Goal: Use online tool/utility: Utilize a website feature to perform a specific function

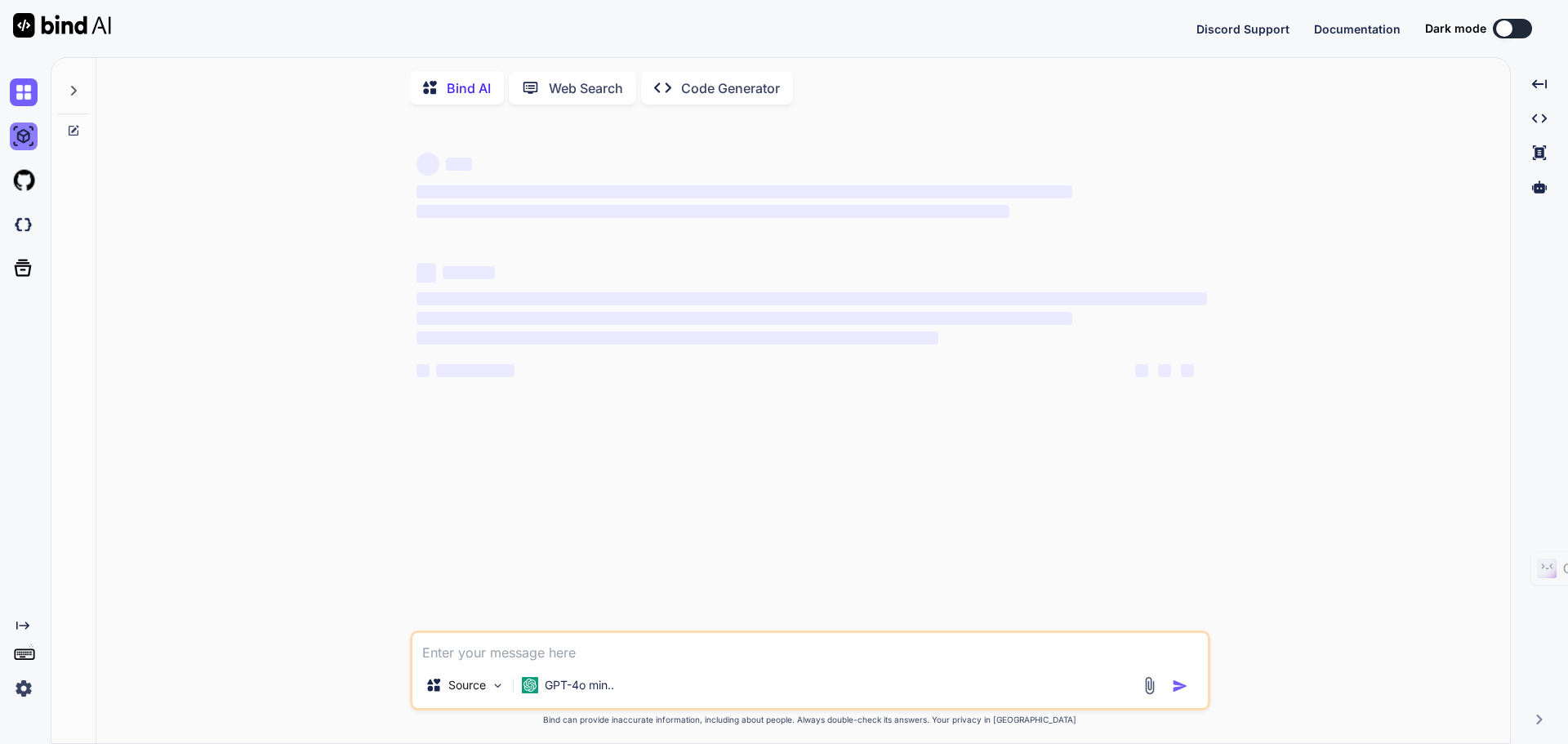
click at [23, 145] on img at bounding box center [24, 136] width 28 height 28
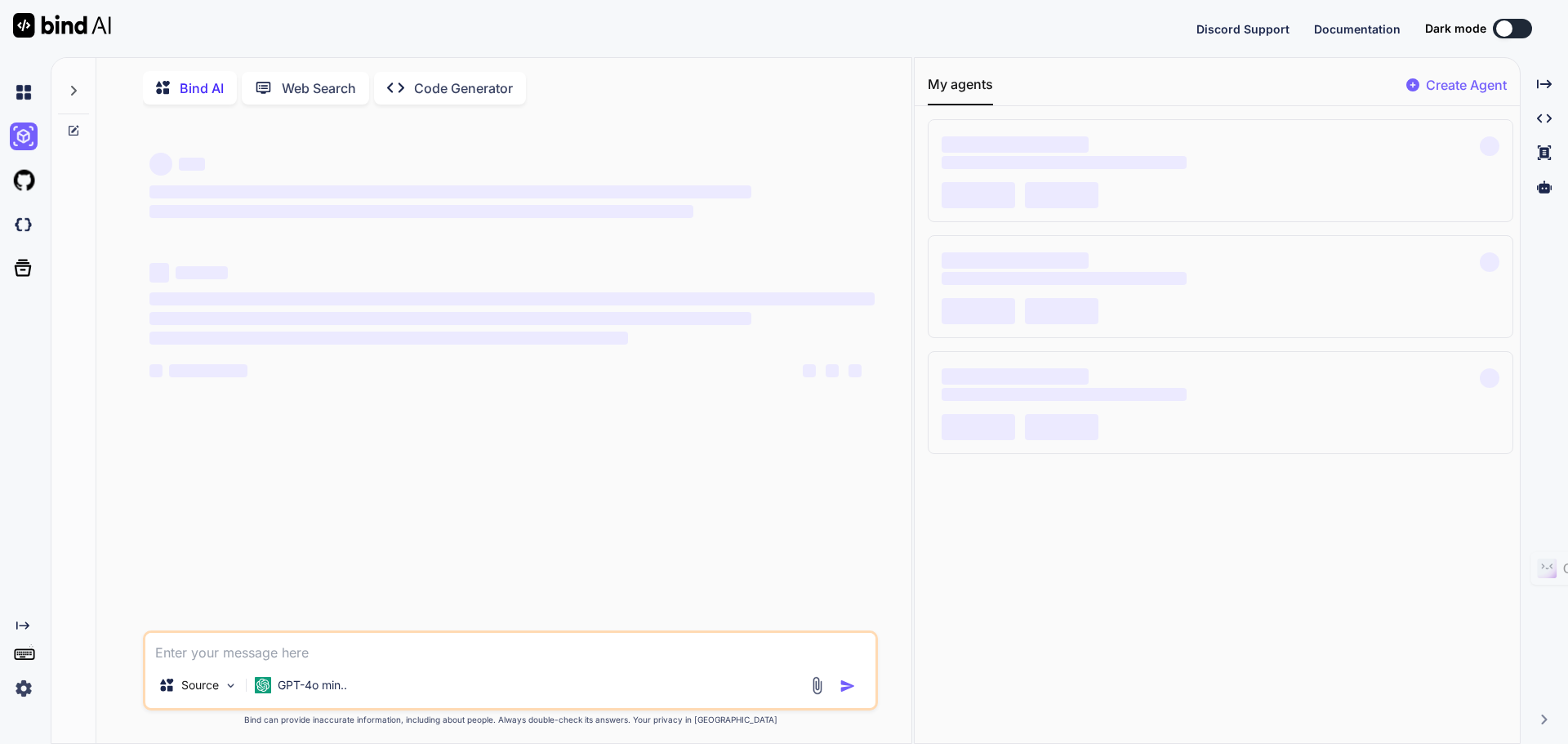
click at [20, 685] on img at bounding box center [24, 689] width 28 height 28
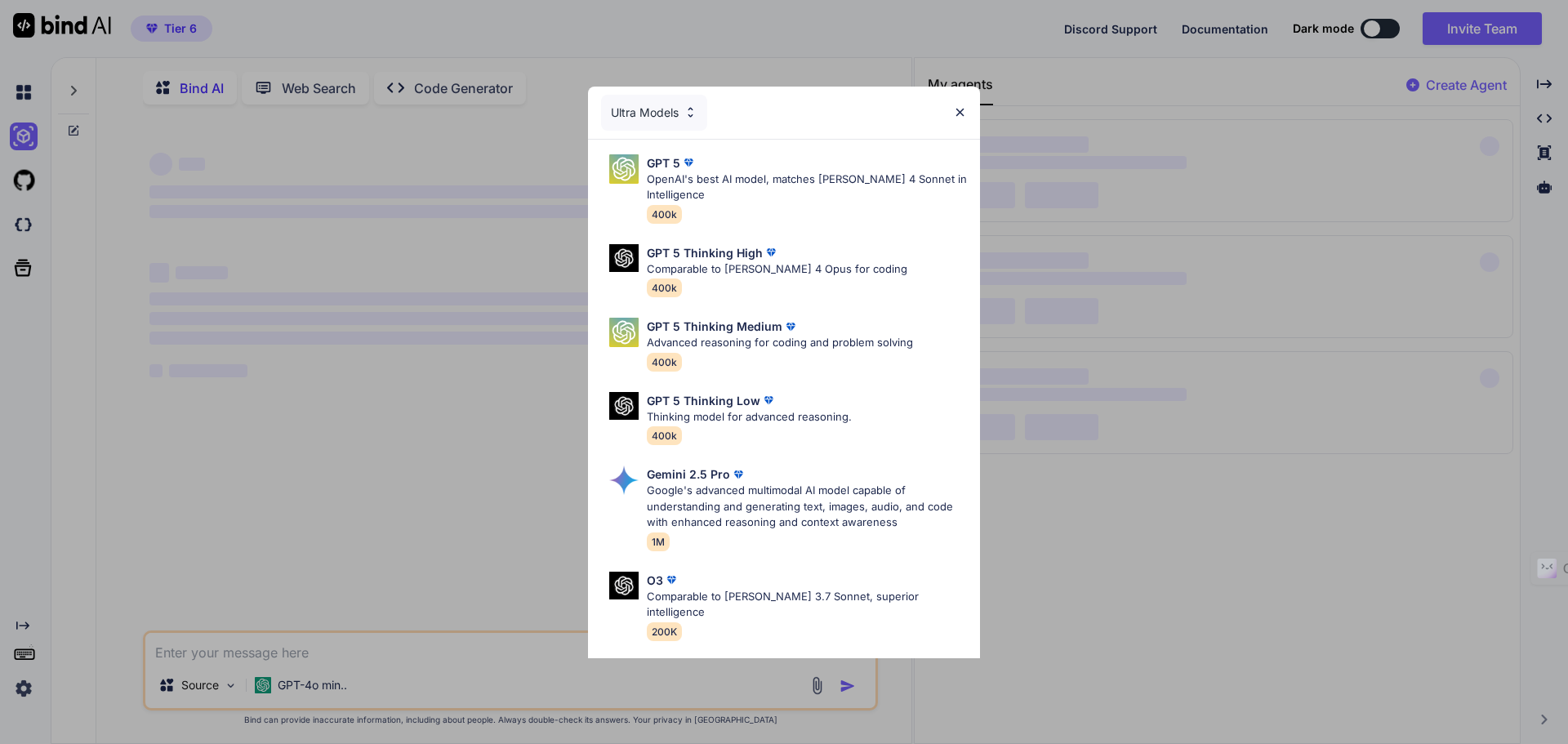
click at [964, 109] on img at bounding box center [960, 113] width 14 height 14
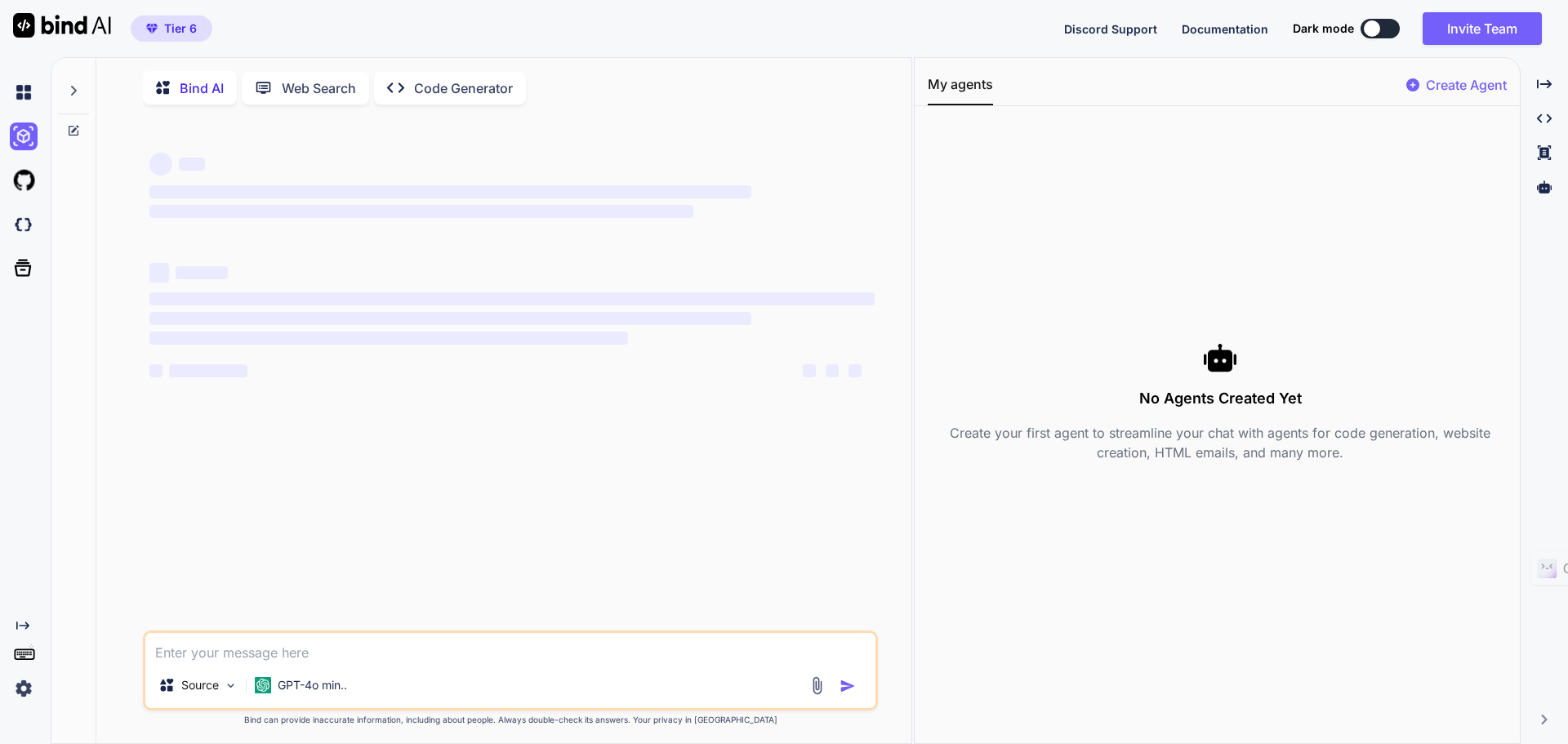
click at [25, 694] on img at bounding box center [24, 689] width 28 height 28
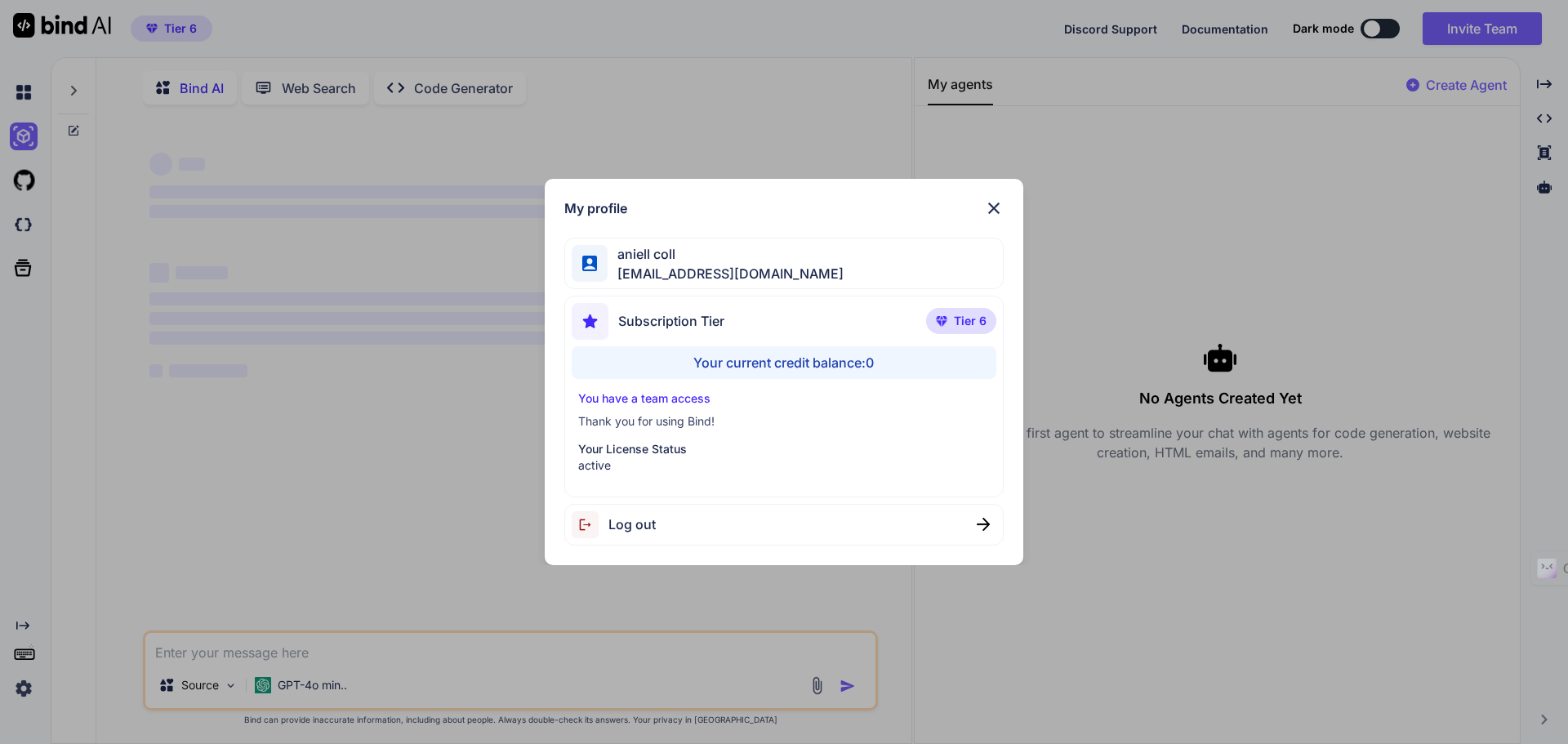
type textarea "x"
click at [986, 202] on img at bounding box center [993, 209] width 19 height 19
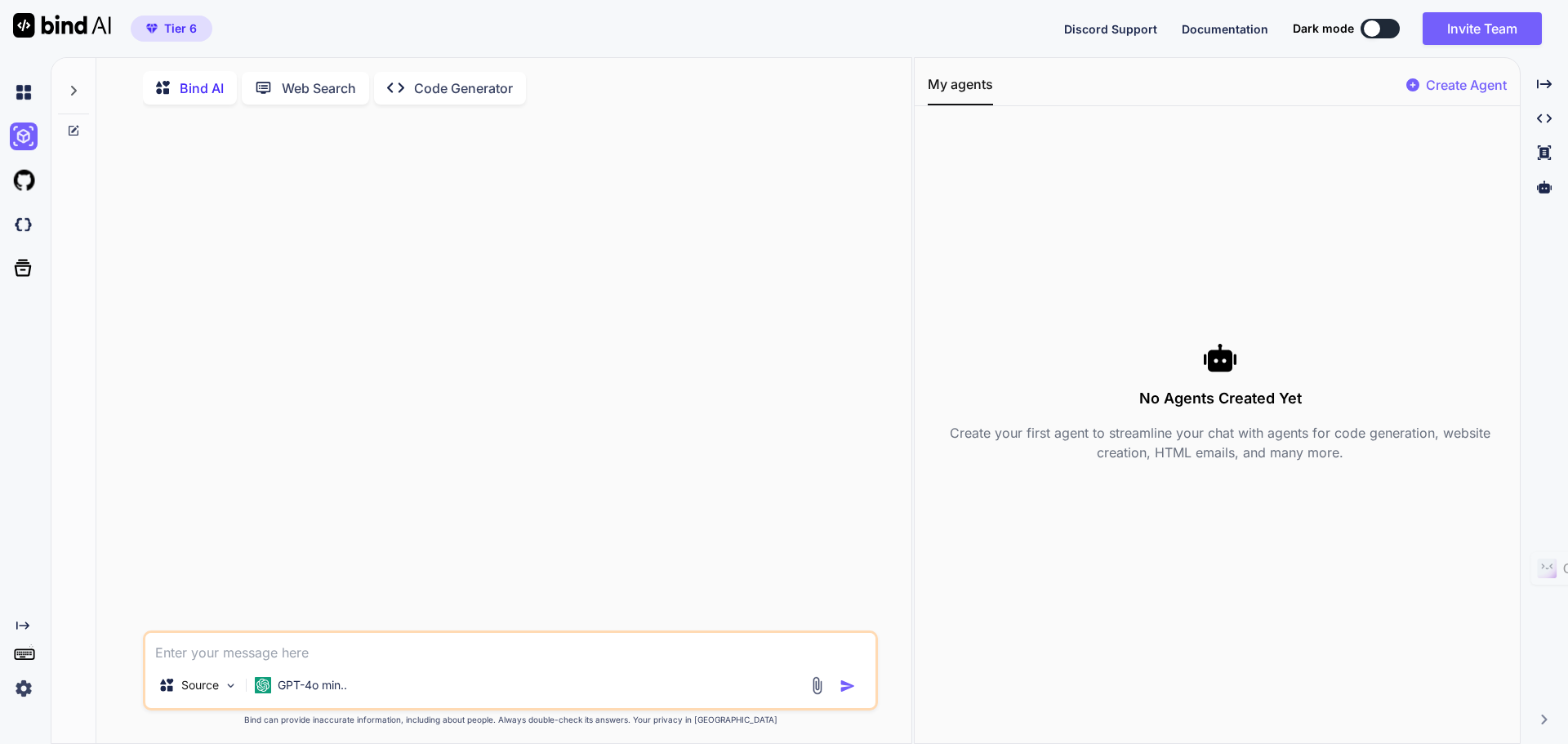
click at [10, 192] on div at bounding box center [26, 180] width 34 height 28
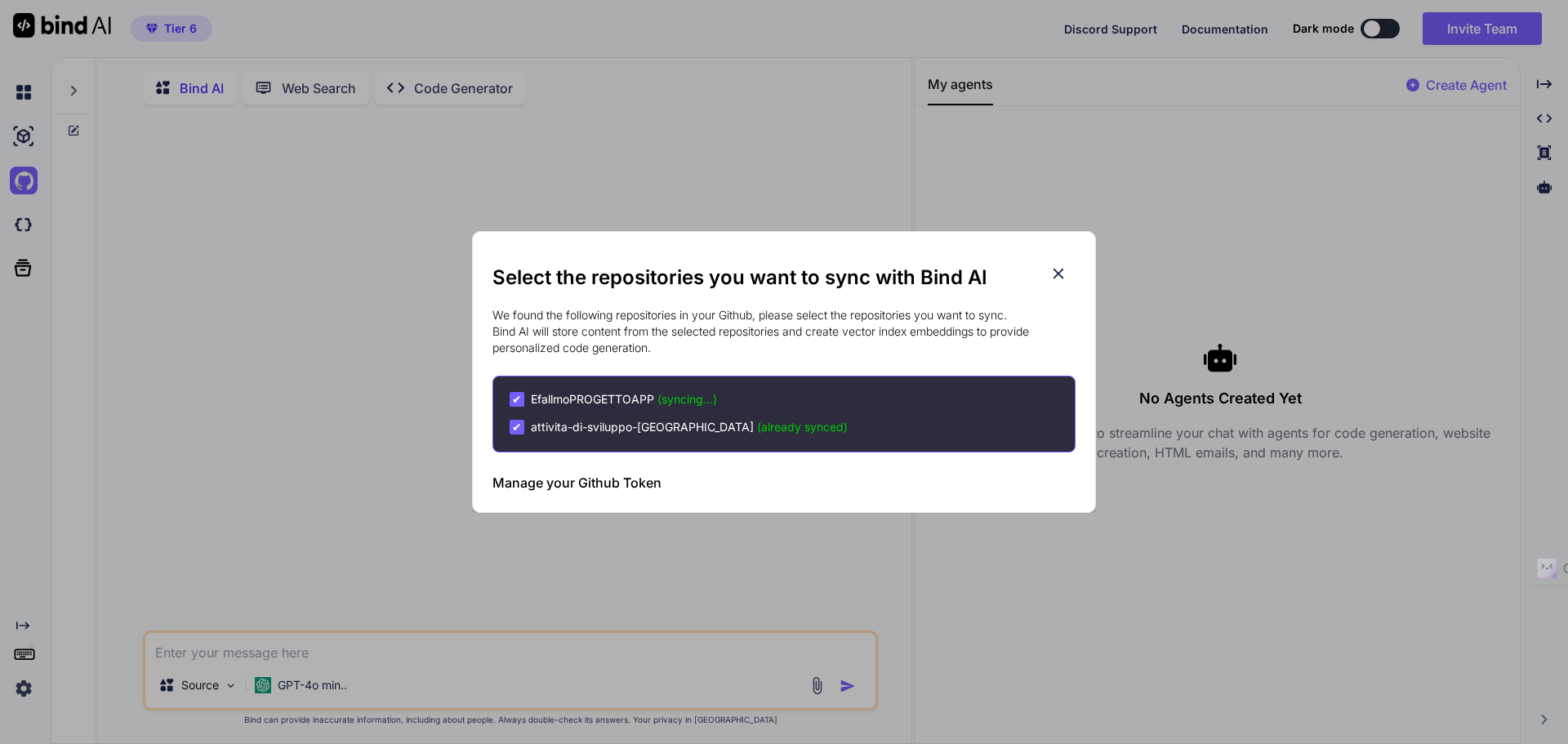
click at [1060, 275] on icon at bounding box center [1059, 274] width 11 height 11
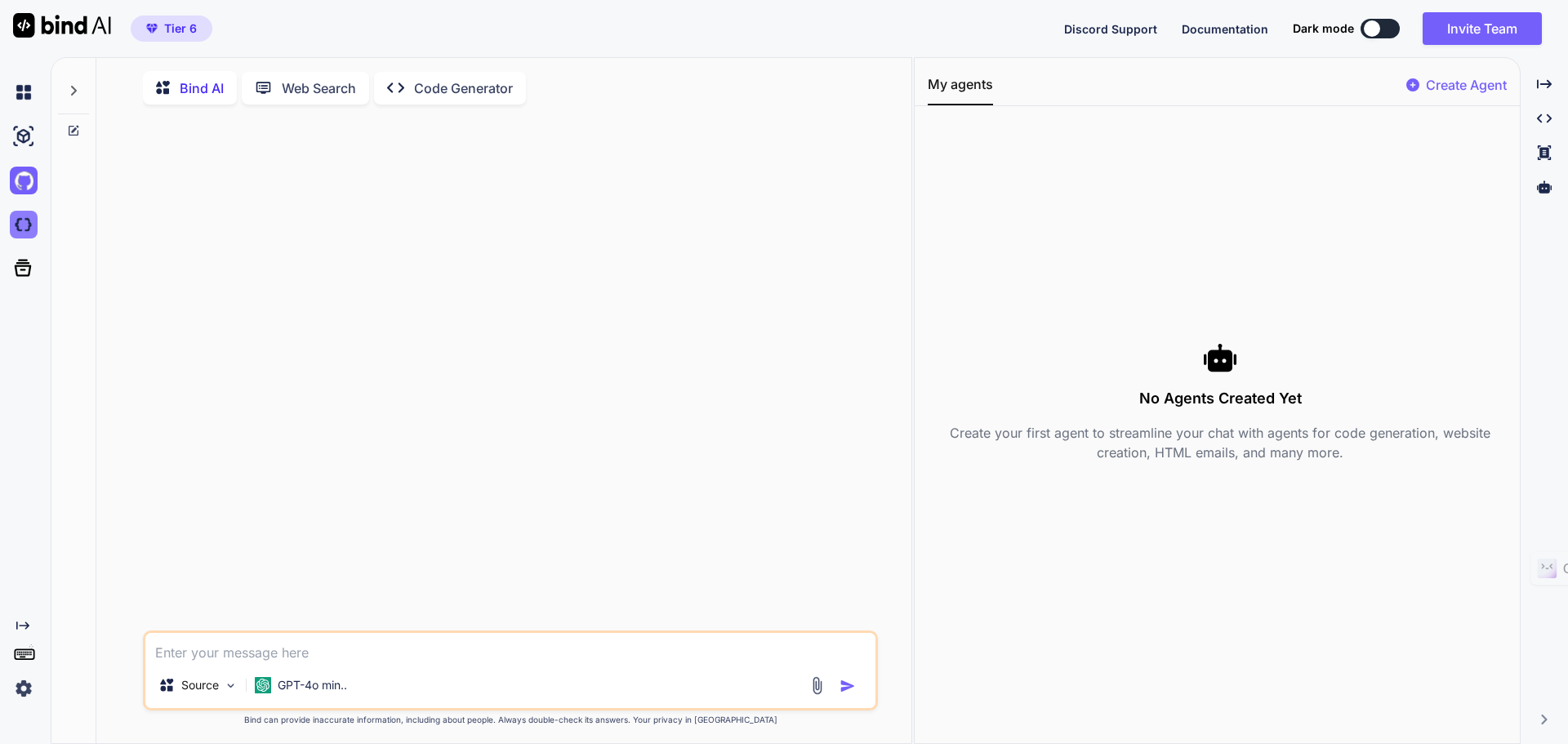
click at [20, 235] on img at bounding box center [24, 225] width 28 height 28
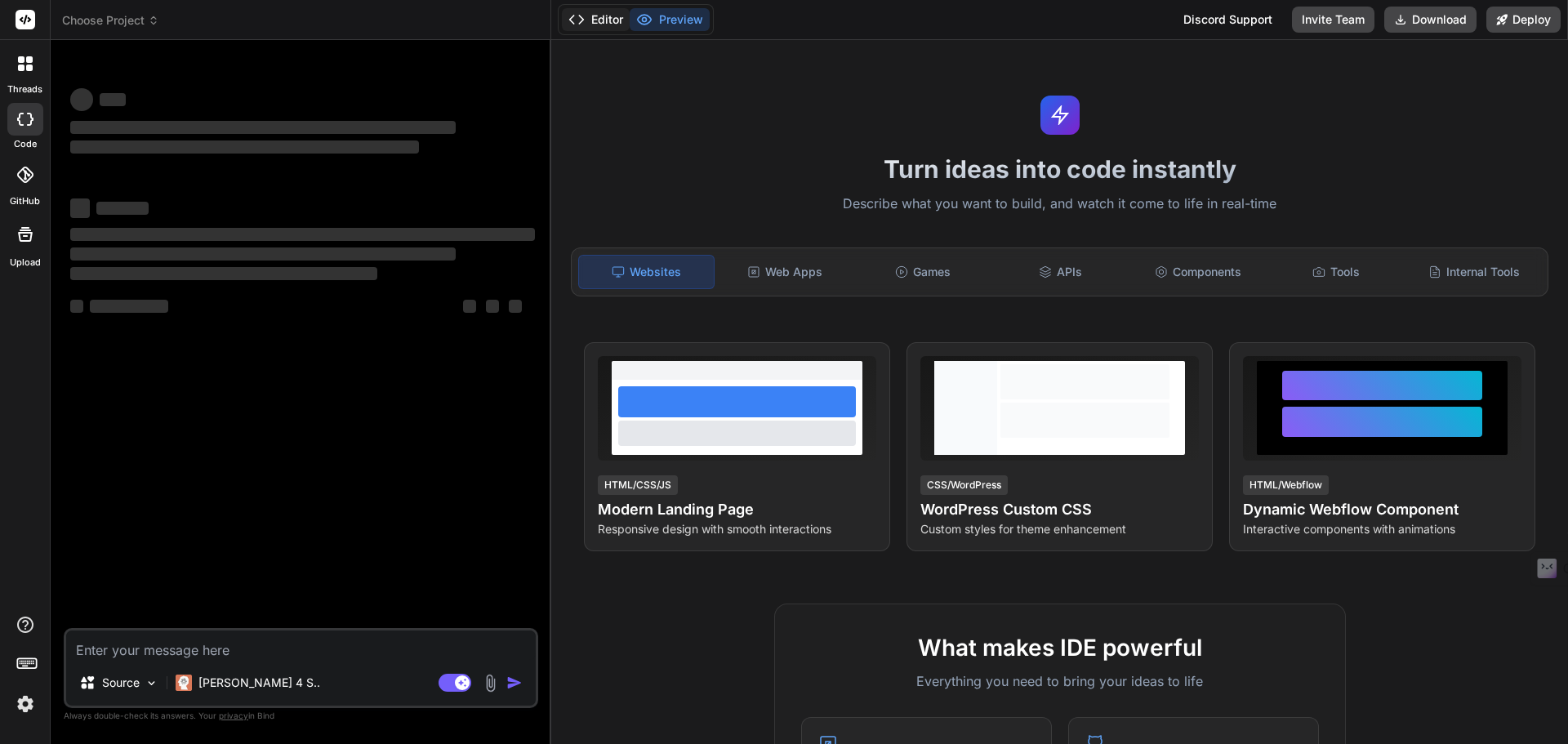
click at [611, 28] on button "Editor" at bounding box center [595, 19] width 68 height 23
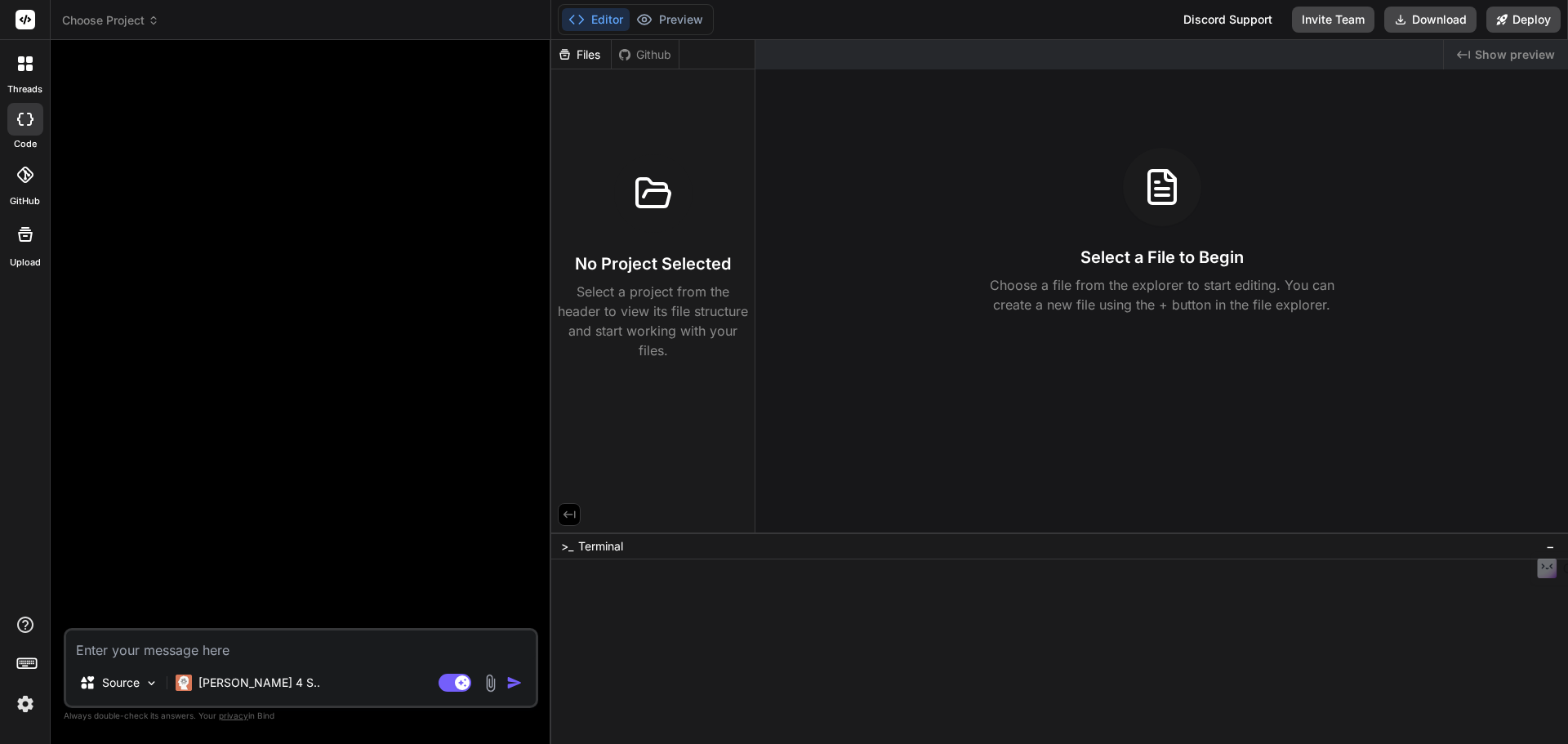
click at [655, 54] on div "Github" at bounding box center [645, 55] width 67 height 17
click at [626, 55] on icon at bounding box center [625, 55] width 13 height 13
click at [581, 541] on span "Terminal" at bounding box center [600, 547] width 45 height 17
click at [573, 546] on span ">_" at bounding box center [568, 547] width 12 height 17
click at [564, 546] on span ">_" at bounding box center [568, 547] width 12 height 17
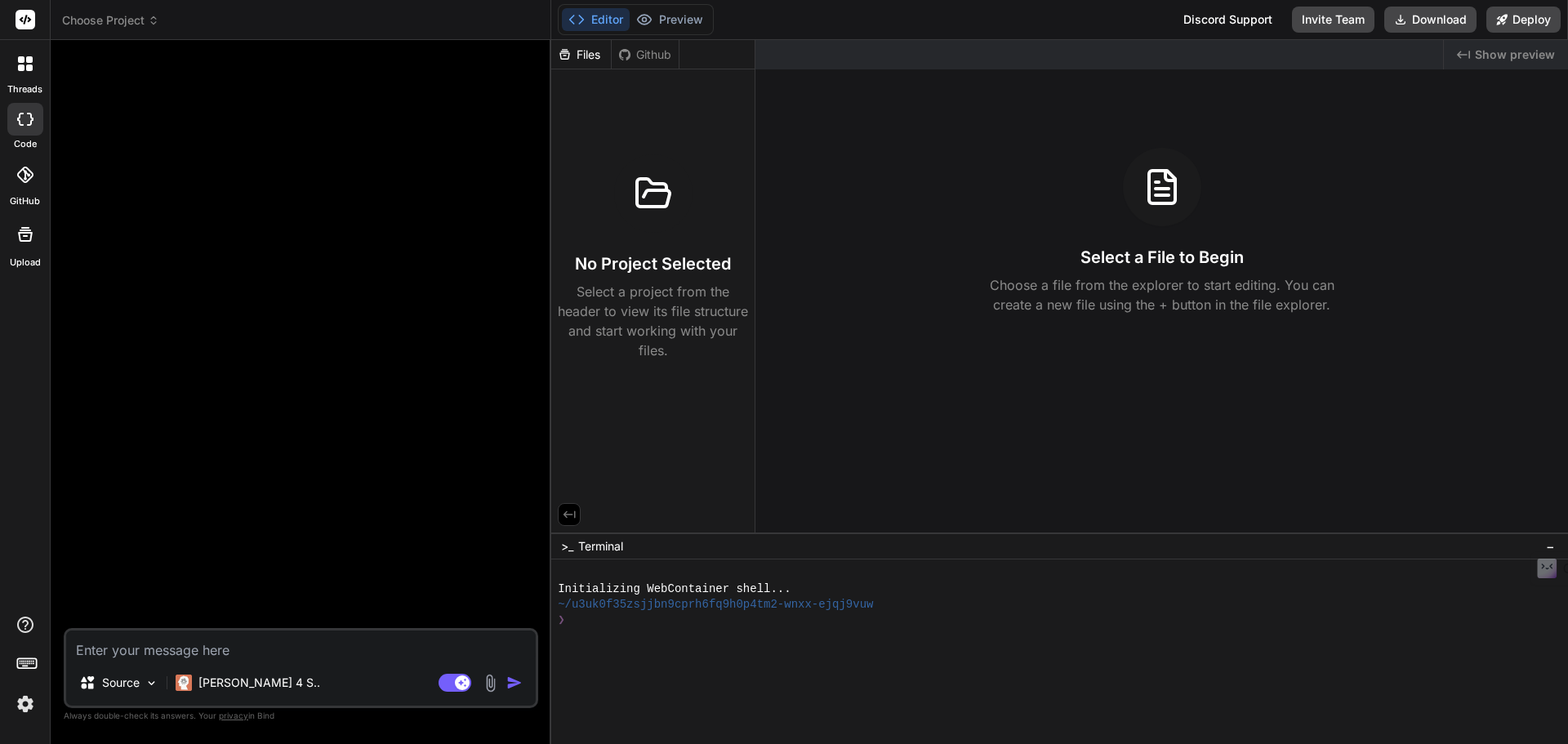
click at [26, 70] on icon at bounding box center [25, 63] width 15 height 15
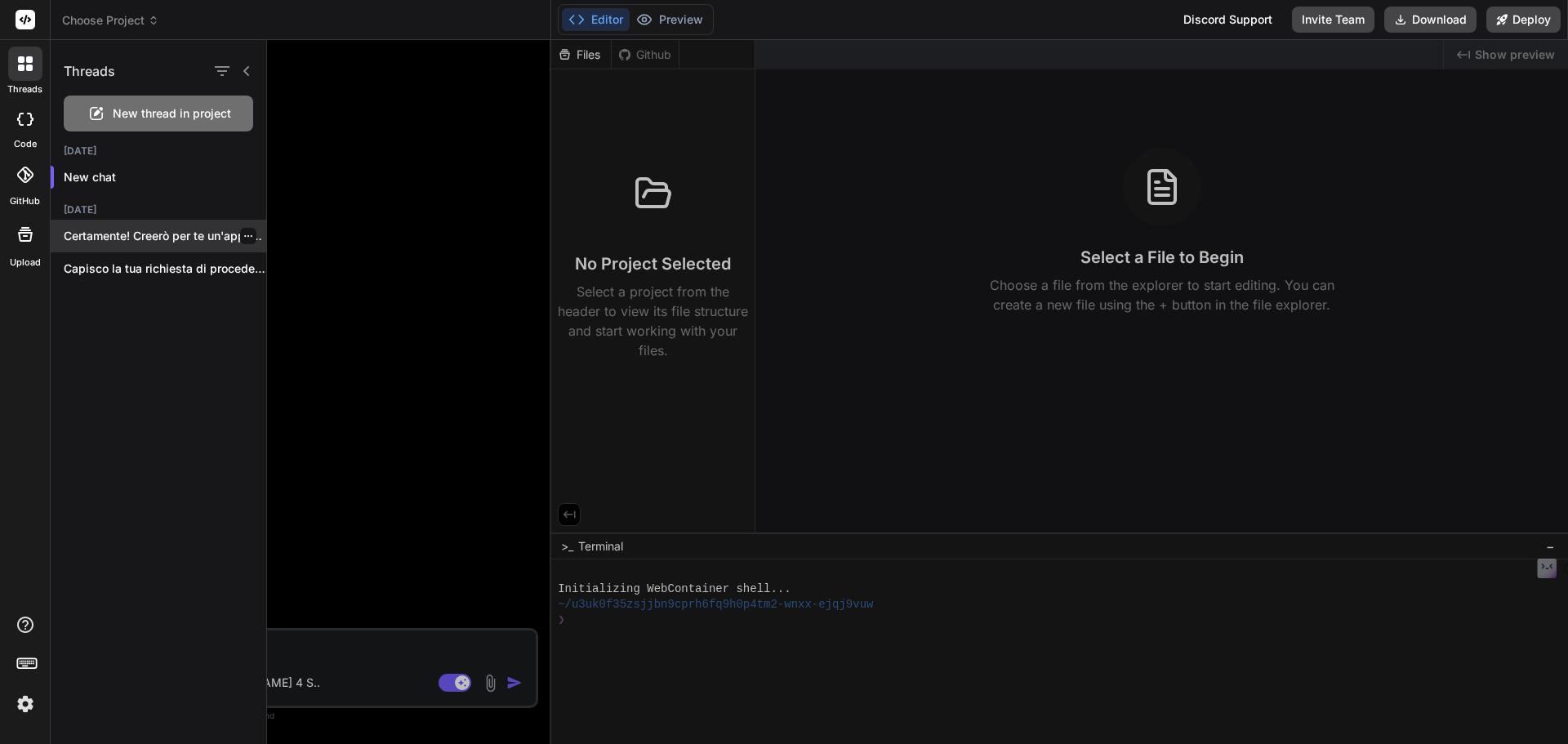
click at [222, 232] on p "Certamente! Creerò per te un'applicazione iOS completa..." at bounding box center [165, 236] width 202 height 17
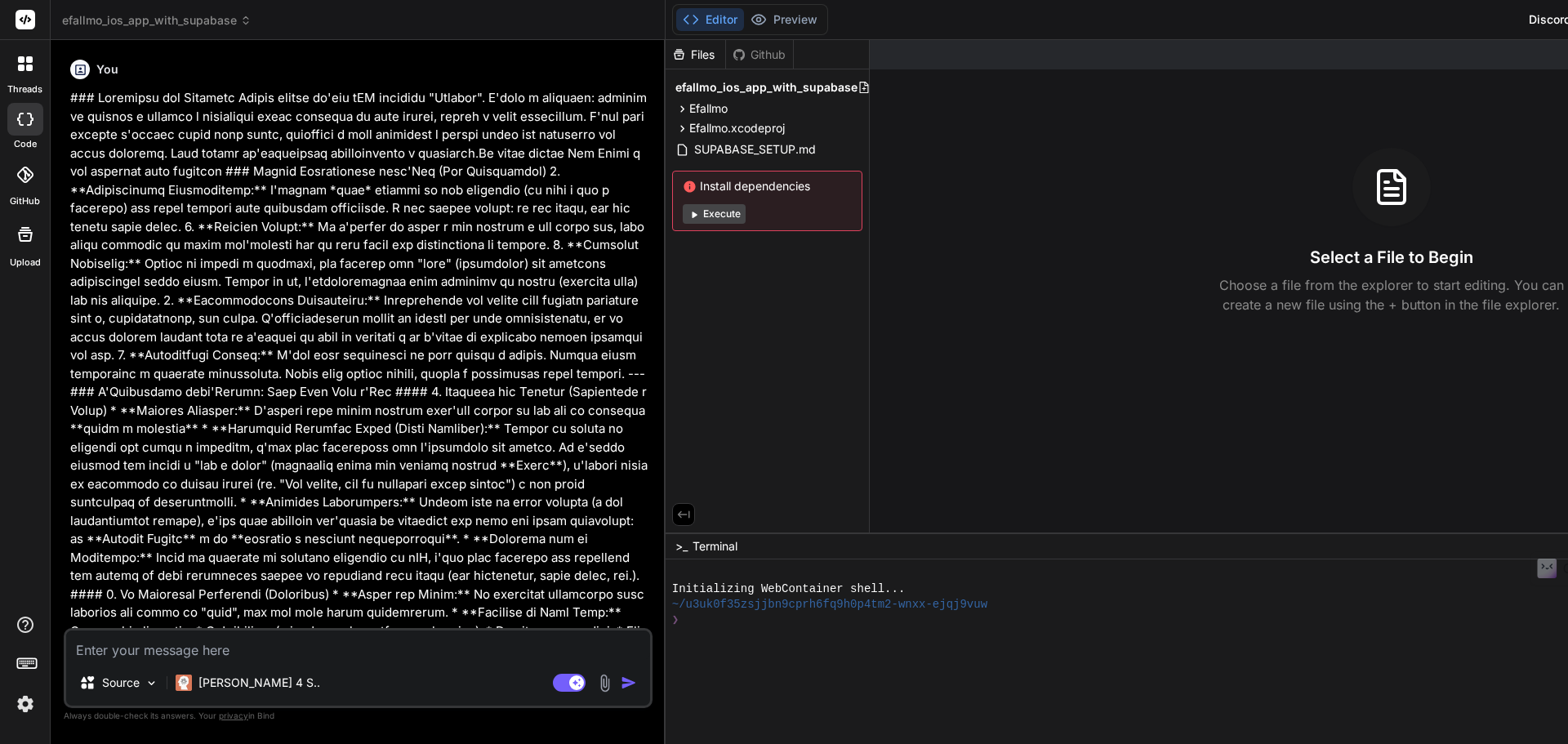
click at [29, 700] on img at bounding box center [26, 704] width 28 height 28
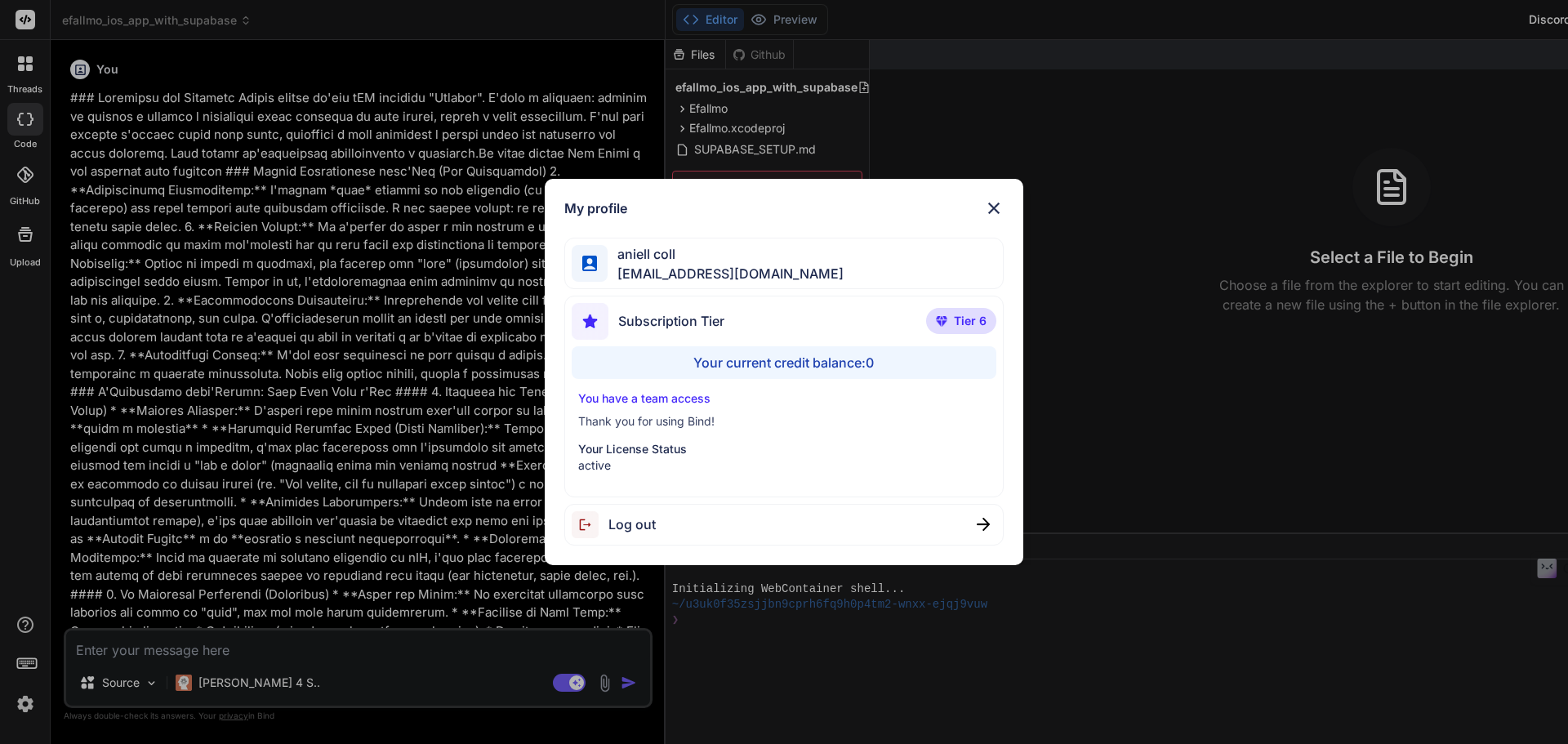
click at [1008, 195] on div "My profile aniell coll collaroaniello@outlook.it Subscription Tier Tier 6 Your …" at bounding box center [784, 372] width 480 height 387
click at [992, 210] on img at bounding box center [993, 209] width 19 height 19
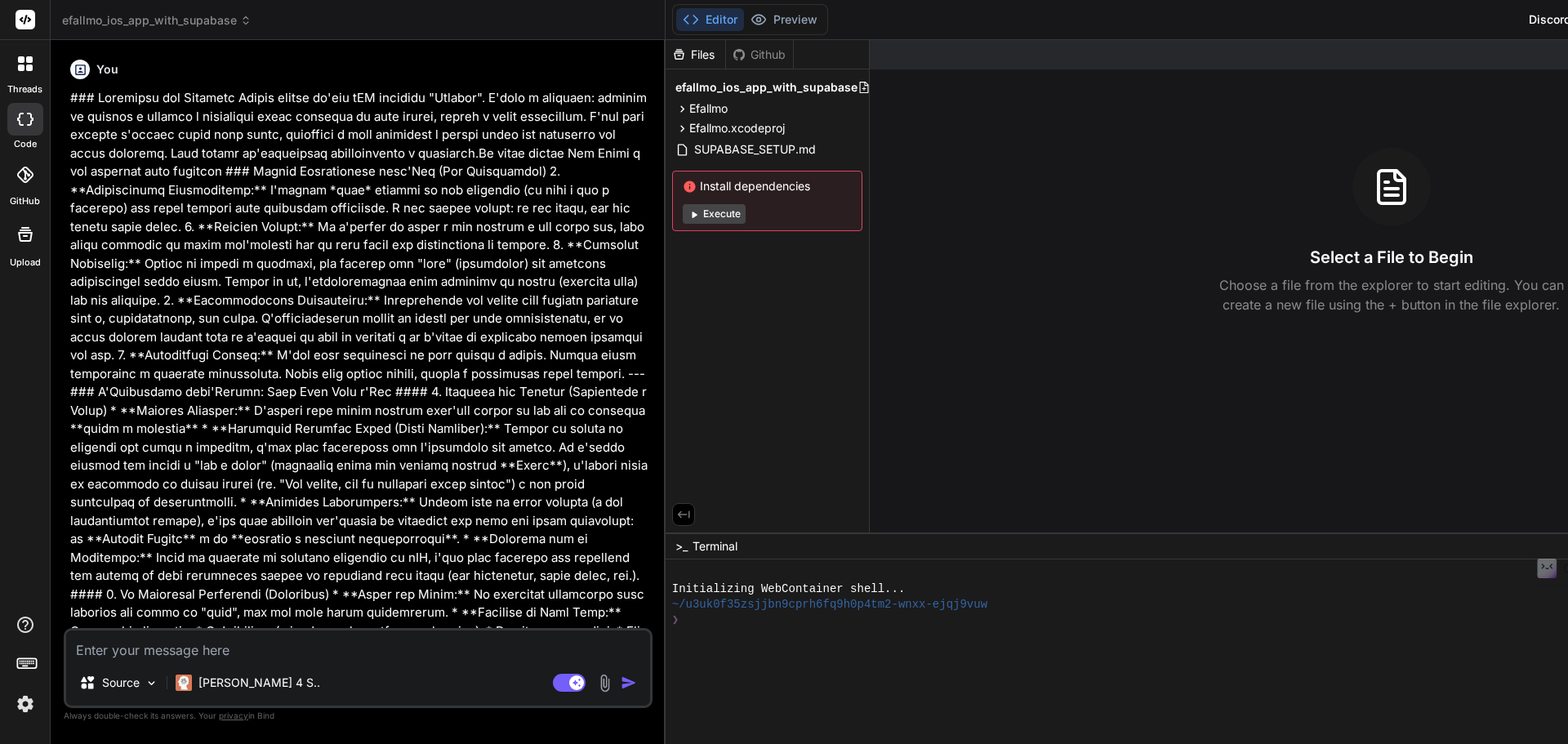
click at [24, 81] on div "threads" at bounding box center [25, 68] width 50 height 56
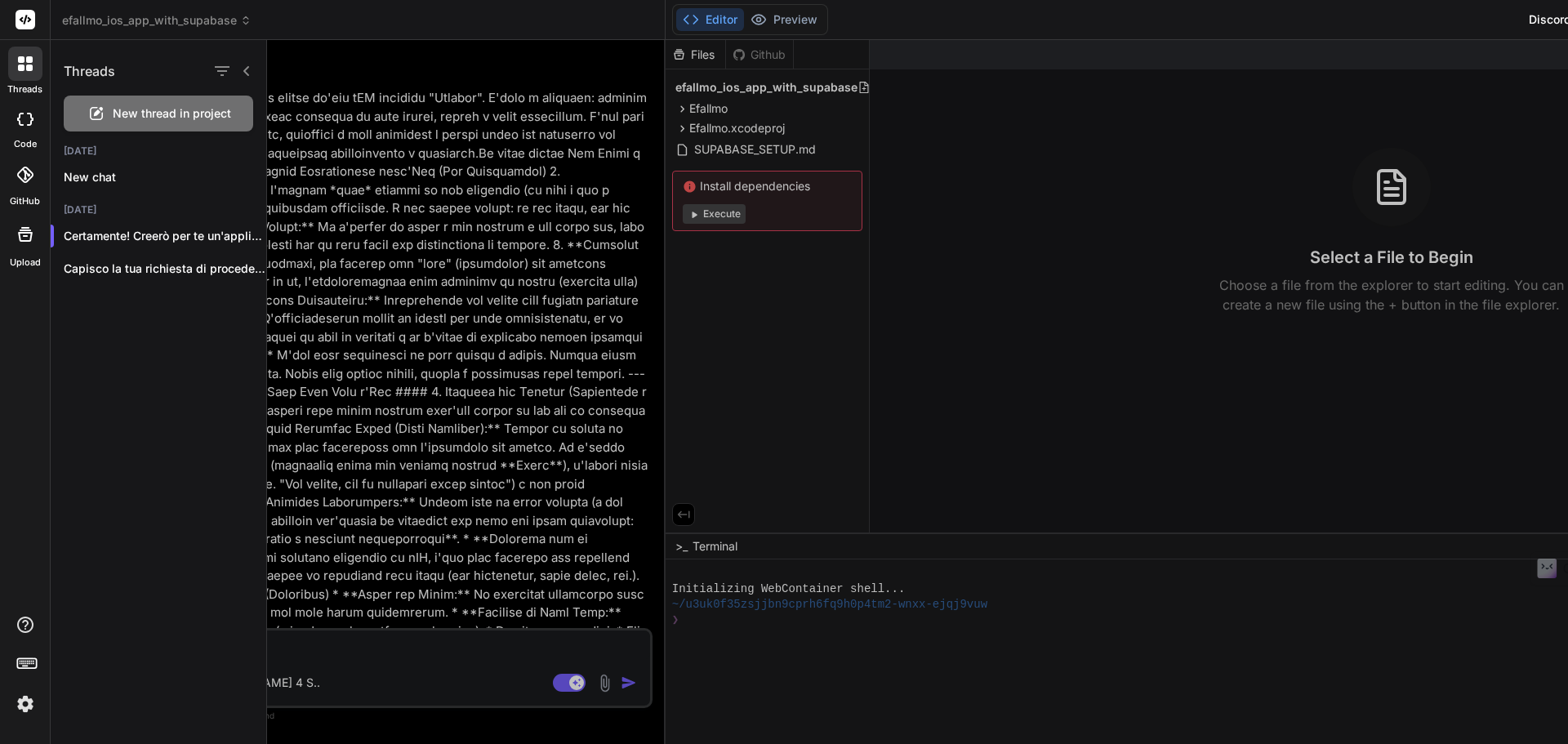
click at [200, 25] on span "efallmo_ios_app_with_supabase" at bounding box center [157, 20] width 189 height 17
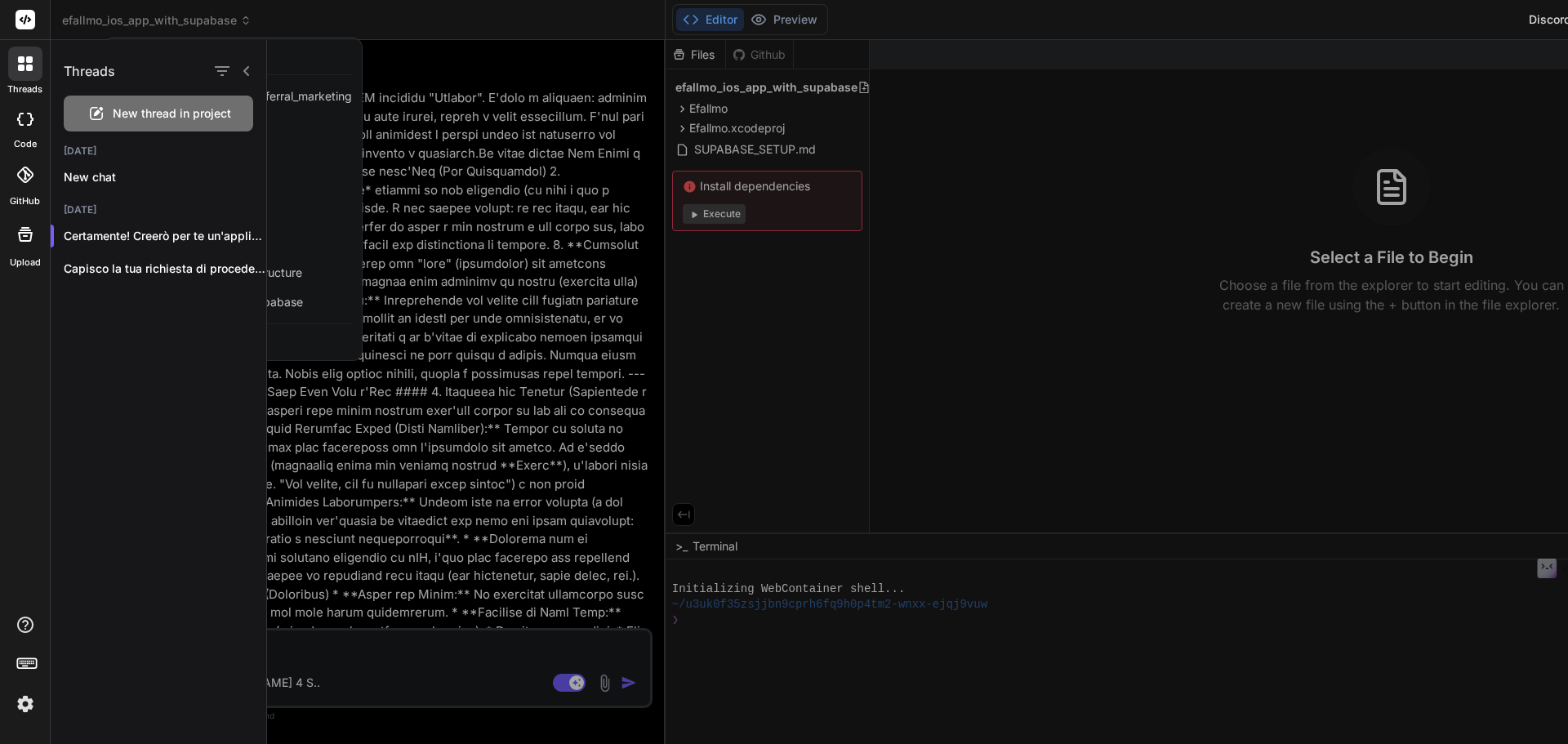
click at [329, 155] on div at bounding box center [917, 392] width 1301 height 704
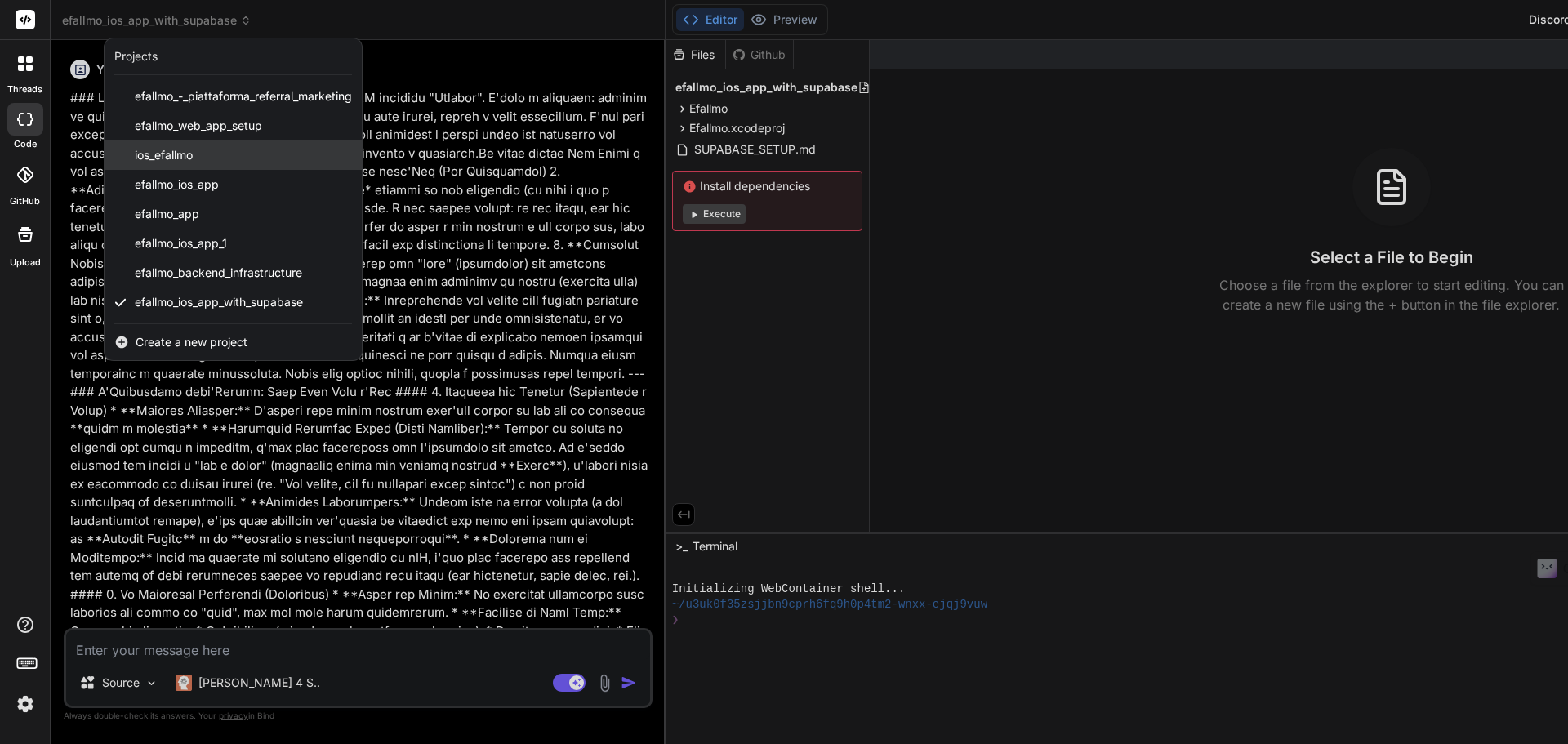
click at [244, 158] on div "ios_efallmo" at bounding box center [233, 155] width 257 height 29
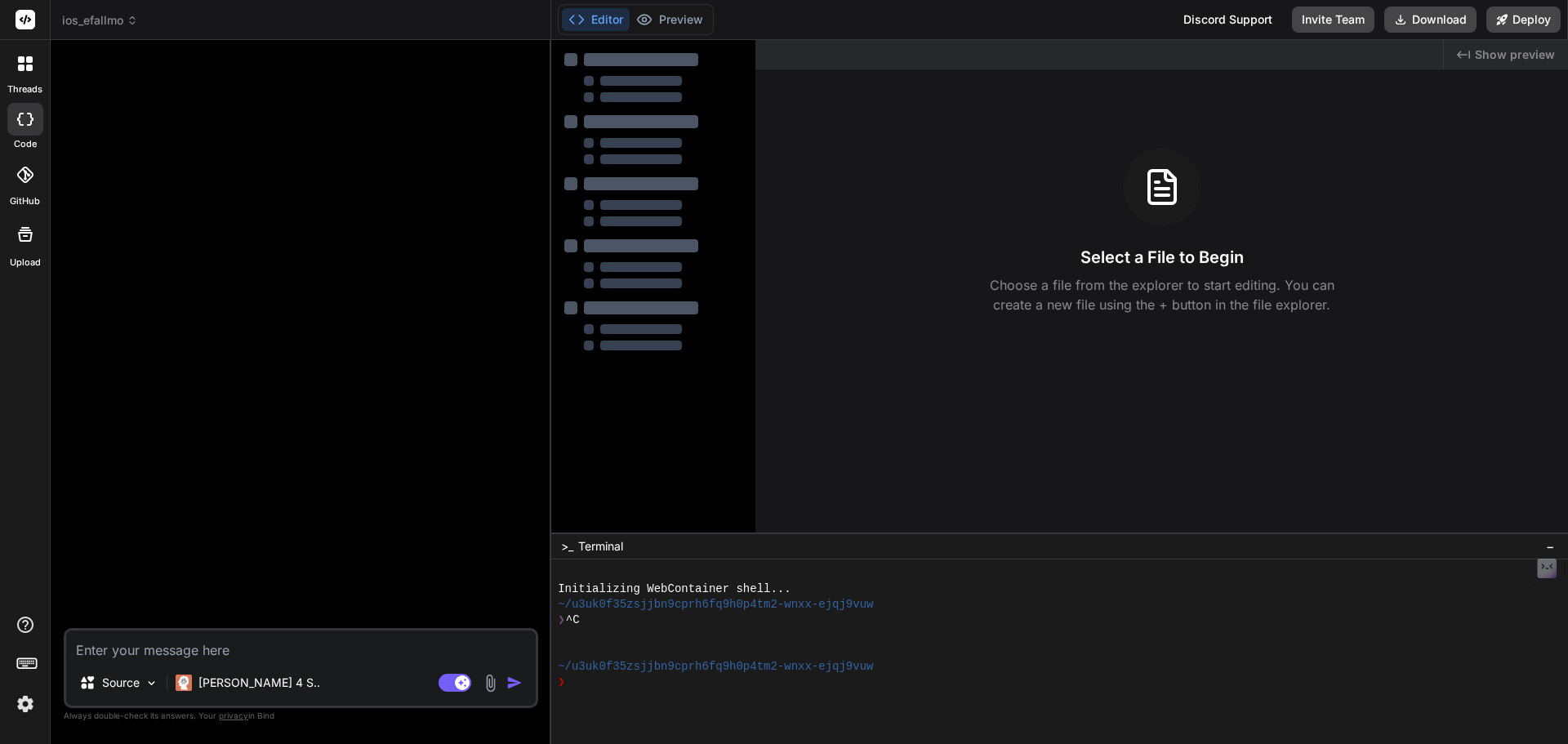
click at [86, 17] on span "ios_efallmo" at bounding box center [100, 20] width 76 height 17
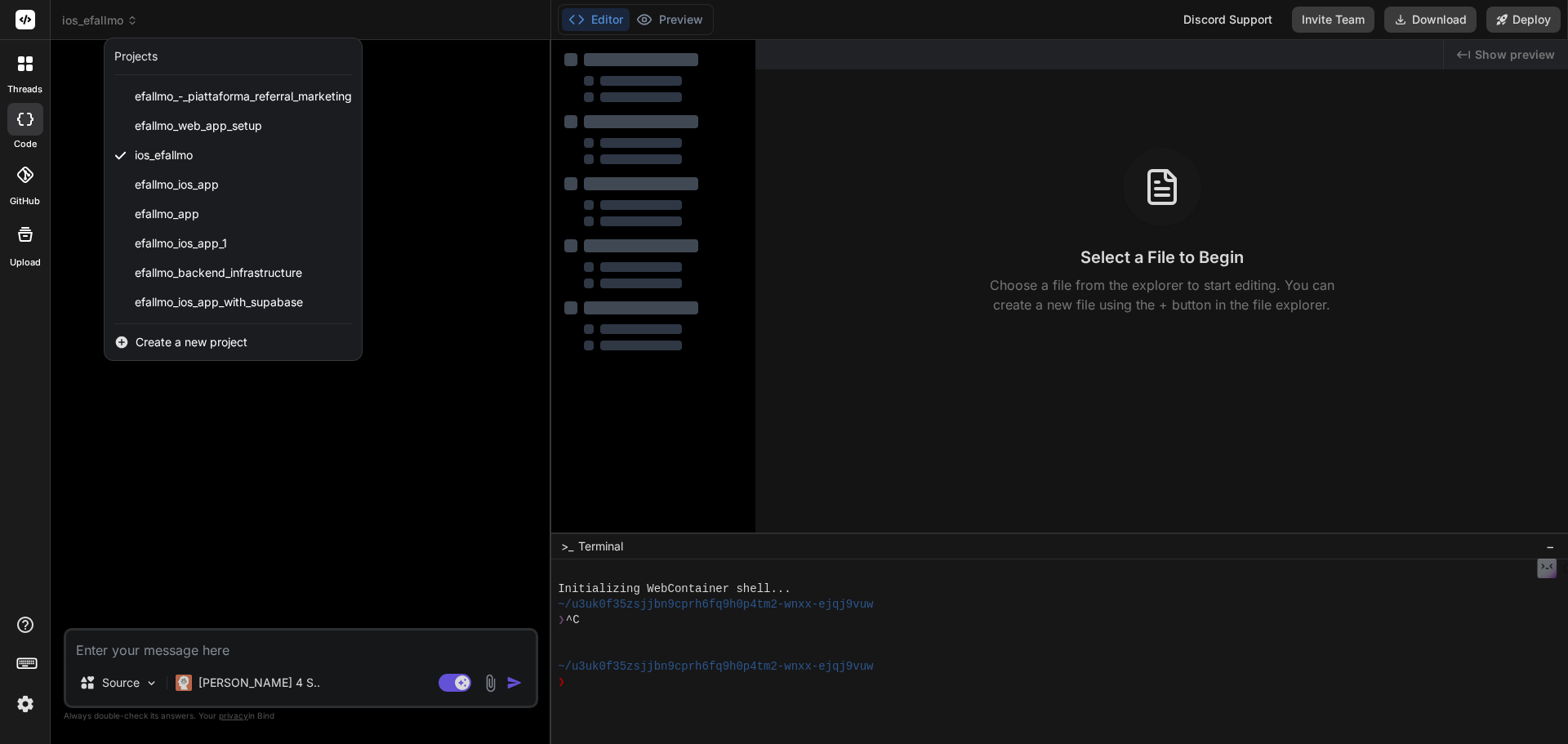
click at [419, 110] on div at bounding box center [784, 372] width 1568 height 744
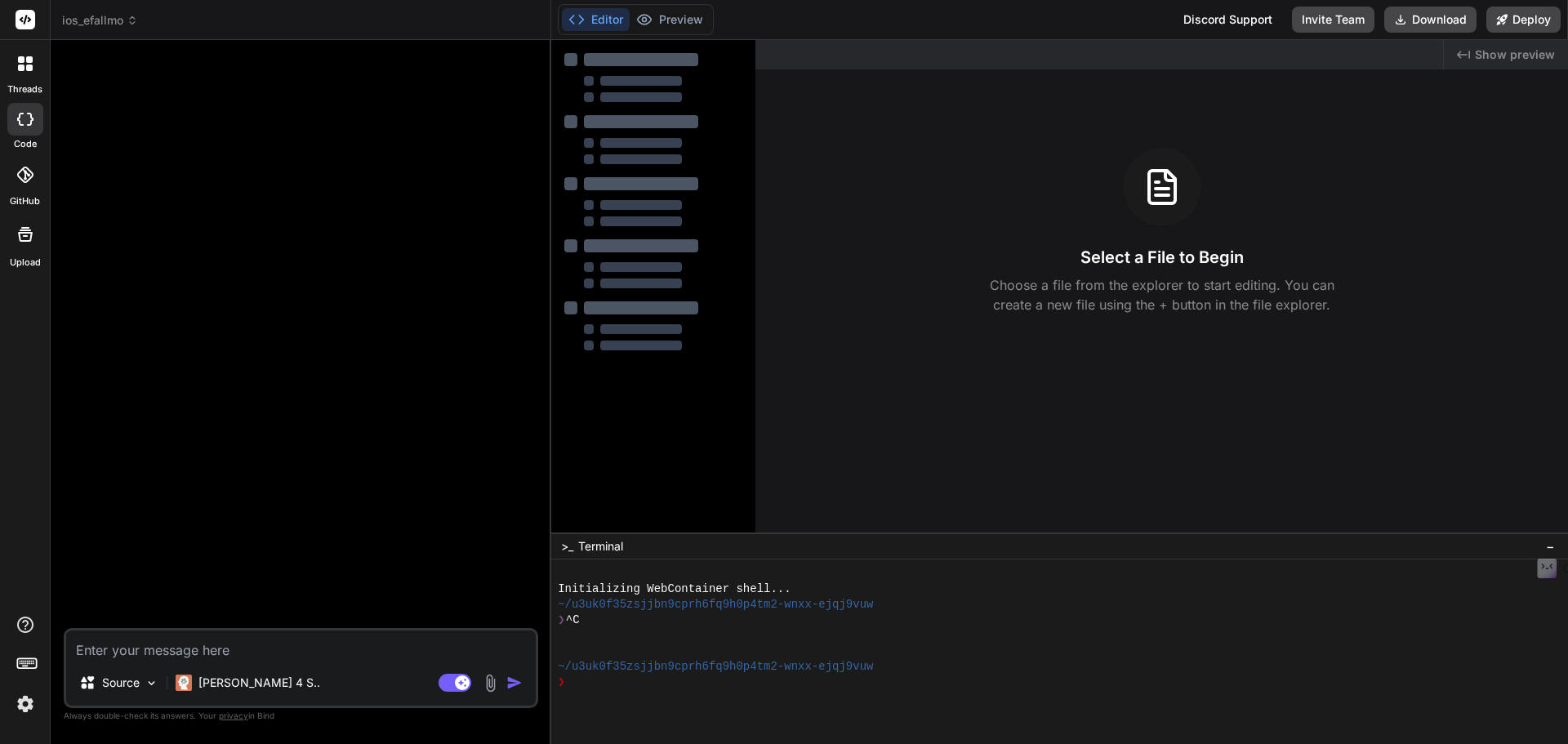
click at [26, 711] on img at bounding box center [26, 704] width 28 height 28
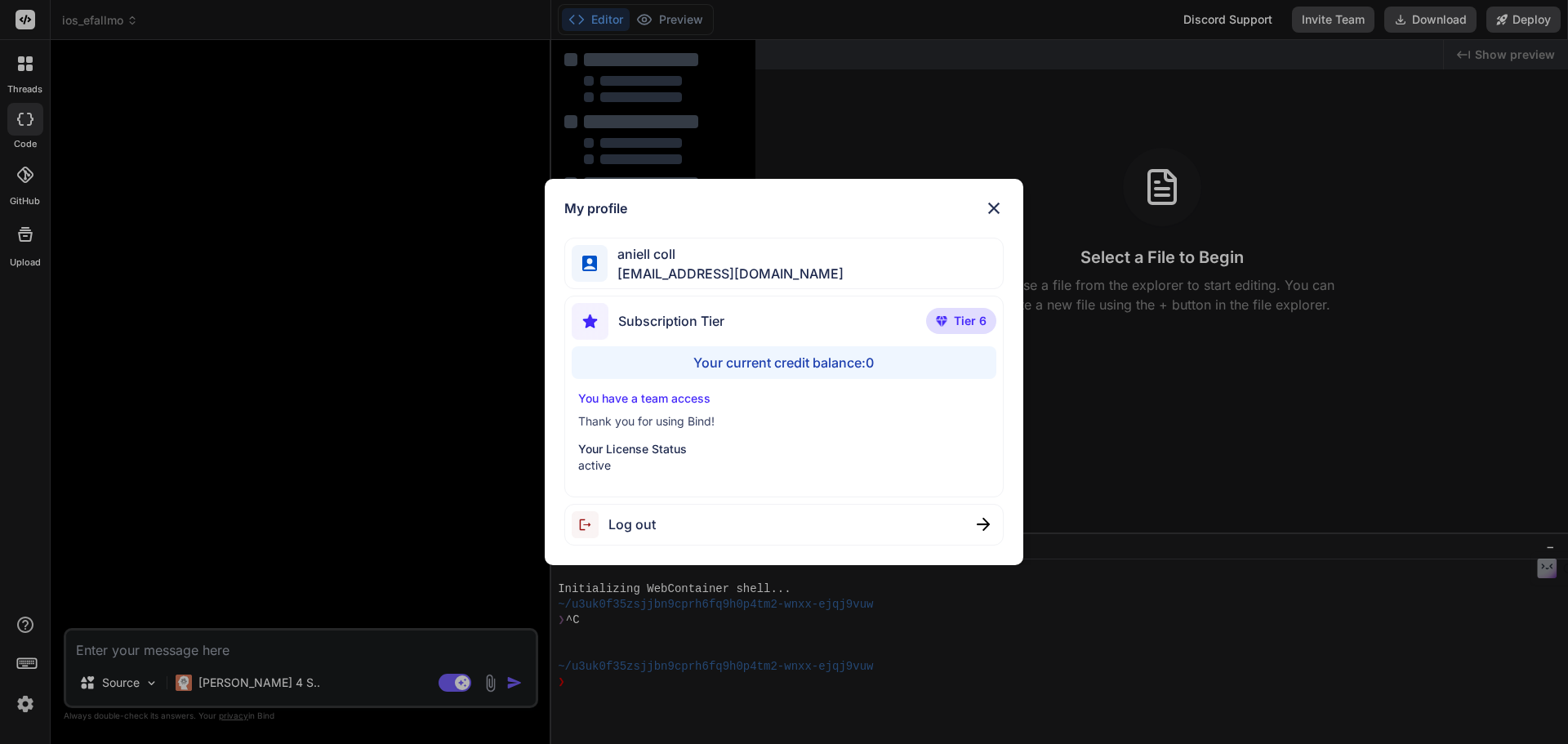
click at [637, 447] on p "Your License Status" at bounding box center [784, 449] width 413 height 17
click at [994, 208] on img at bounding box center [993, 209] width 19 height 19
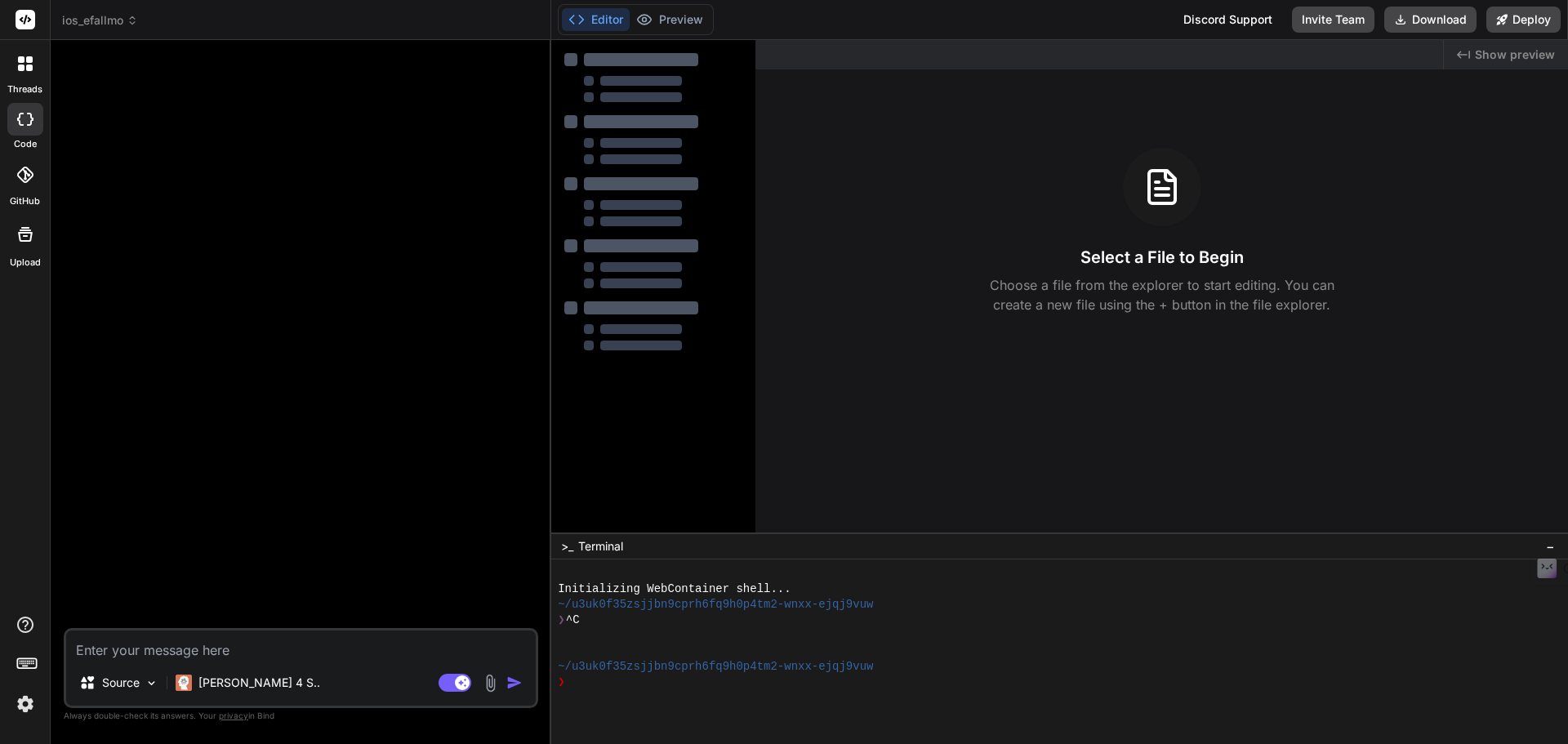
type textarea "x"
